Goal: Information Seeking & Learning: Learn about a topic

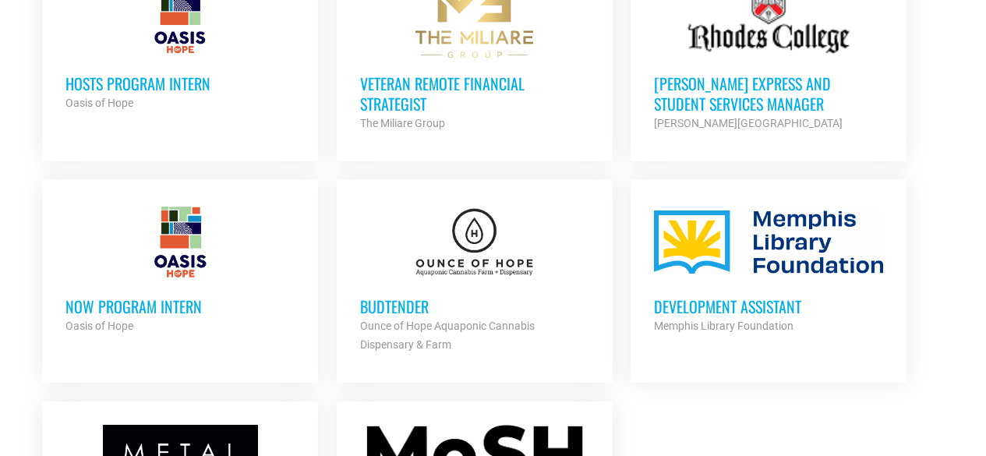
scroll to position [1637, 0]
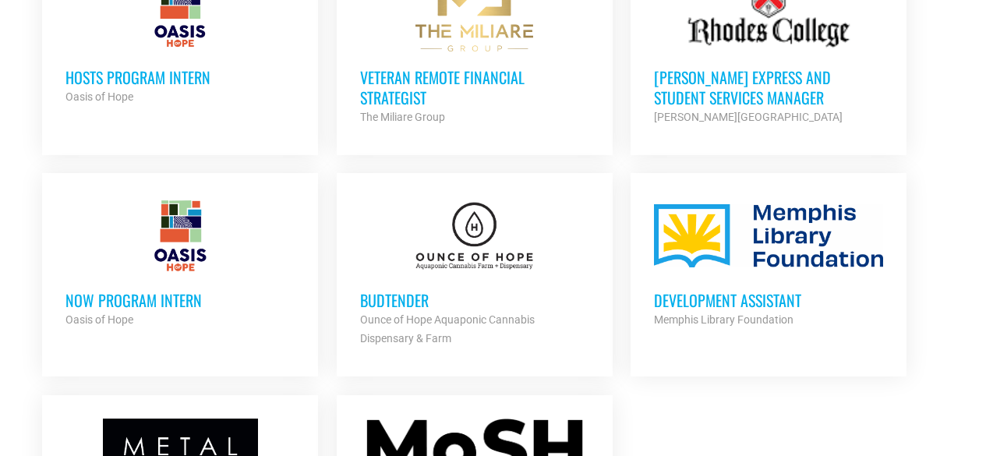
click at [161, 290] on h3 "NOW Program Intern" at bounding box center [179, 300] width 229 height 20
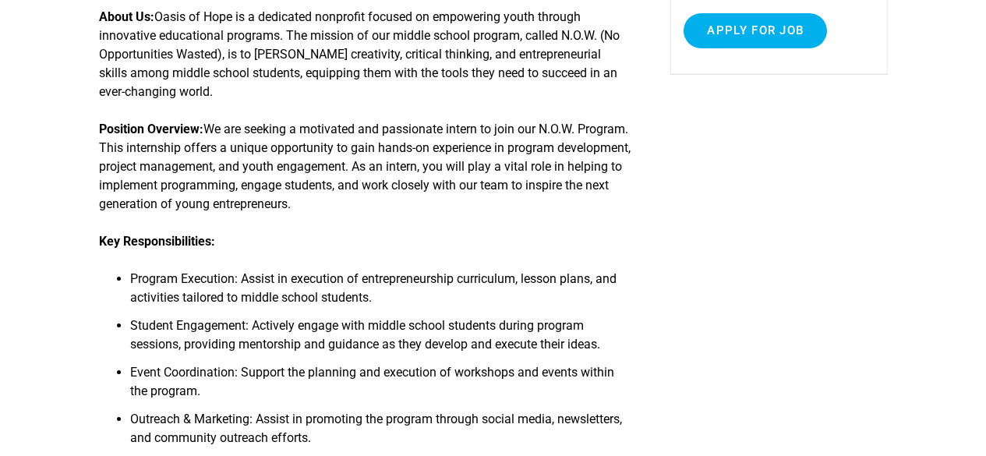
scroll to position [390, 0]
